Goal: Information Seeking & Learning: Learn about a topic

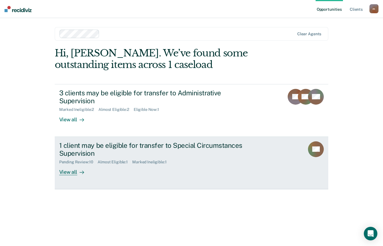
click at [135, 141] on div "1 client may be eligible for transfer to Special Circumstances Supervision" at bounding box center [158, 149] width 198 height 16
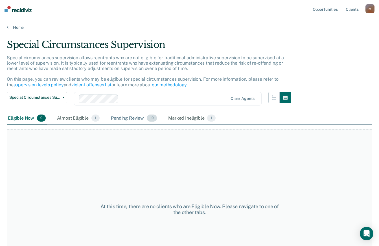
click at [141, 121] on div "Pending Review 10" at bounding box center [134, 118] width 48 height 12
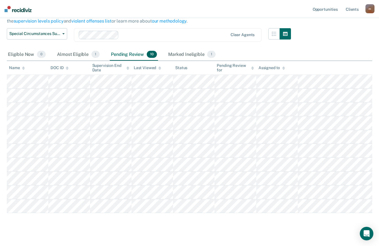
scroll to position [71, 0]
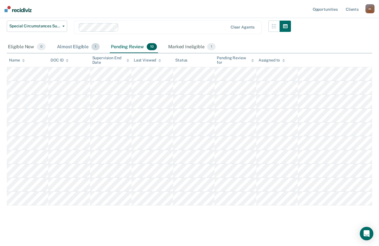
click at [85, 48] on div "Almost Eligible 1" at bounding box center [78, 47] width 45 height 12
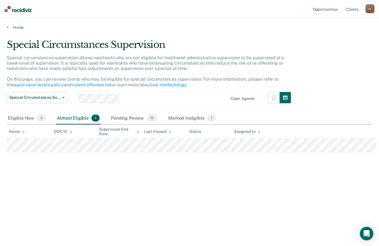
scroll to position [0, 0]
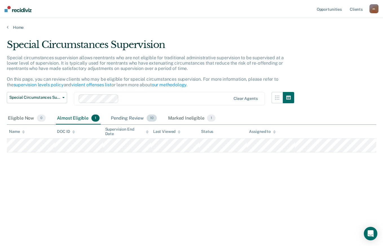
click at [135, 118] on div "Pending Review 10" at bounding box center [134, 118] width 48 height 12
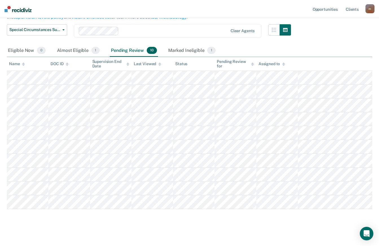
scroll to position [71, 0]
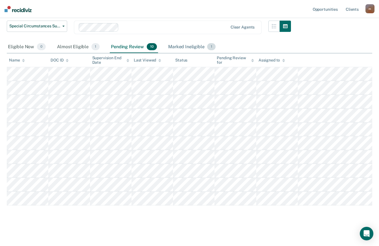
click at [189, 51] on div "Marked Ineligible 1" at bounding box center [192, 47] width 50 height 12
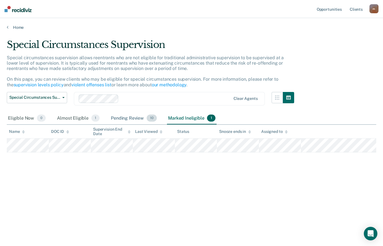
click at [130, 119] on div "Pending Review 10" at bounding box center [134, 118] width 48 height 12
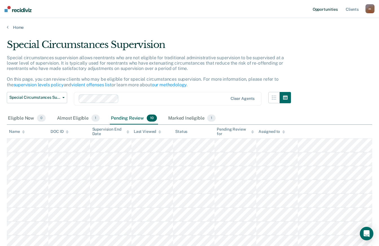
click at [330, 12] on link "Opportunities" at bounding box center [325, 9] width 27 height 18
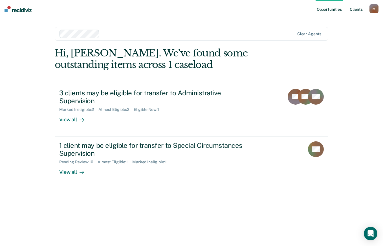
click at [351, 11] on link "Client s" at bounding box center [356, 9] width 15 height 18
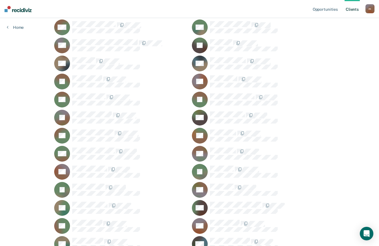
scroll to position [346, 0]
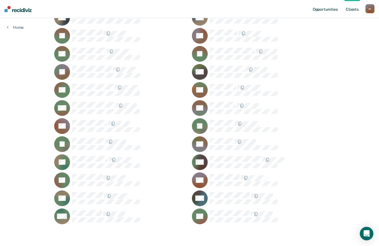
click at [317, 9] on link "Opportunities" at bounding box center [325, 9] width 27 height 18
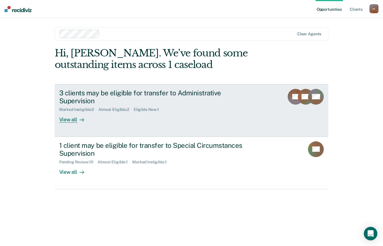
click at [136, 96] on div "3 clients may be eligible for transfer to Administrative Supervision" at bounding box center [158, 97] width 198 height 16
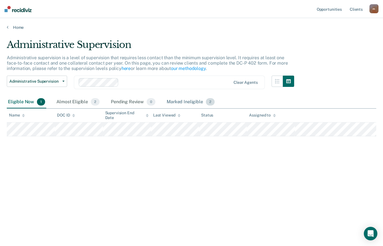
click at [178, 103] on div "Marked Ineligible 2" at bounding box center [191, 102] width 50 height 12
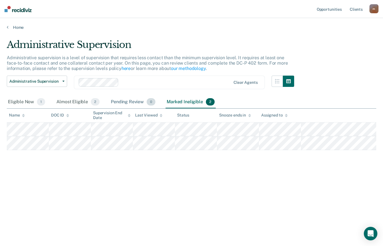
click at [131, 105] on div "Pending Review 0" at bounding box center [133, 102] width 47 height 12
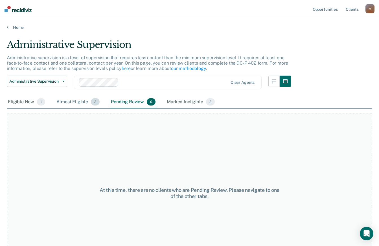
click at [71, 105] on div "Almost Eligible 2" at bounding box center [77, 102] width 45 height 12
